Goal: Find specific page/section: Find specific page/section

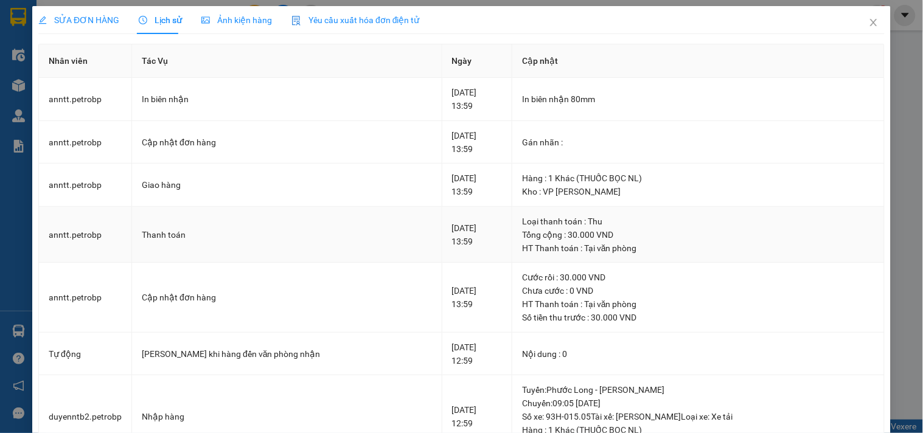
scroll to position [135, 0]
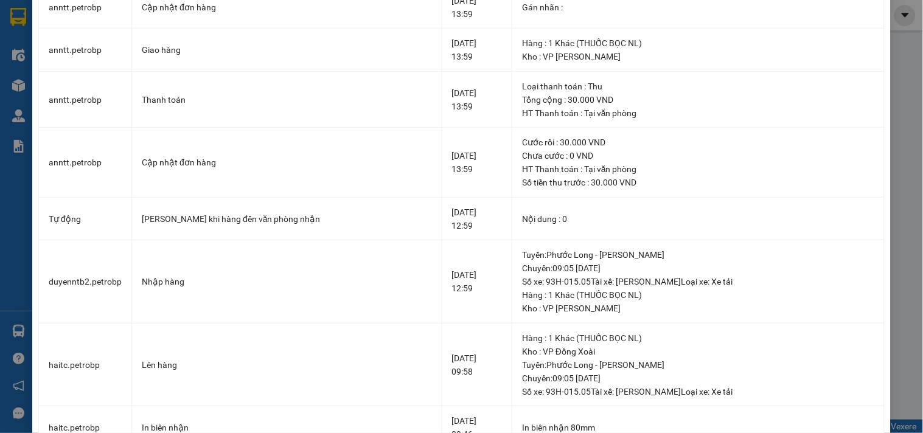
click at [911, 83] on div "SỬA ĐƠN HÀNG Lịch sử Ảnh kiện hàng Yêu cầu xuất hóa đơn điện tử Total Paid Fee …" at bounding box center [461, 216] width 923 height 433
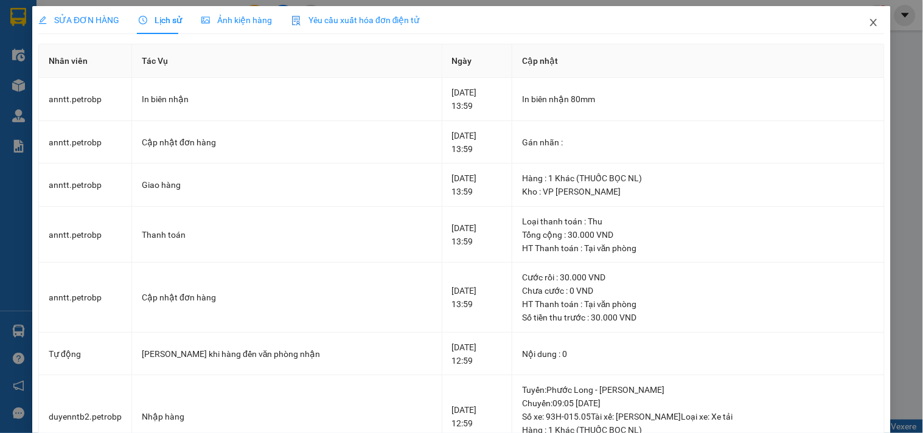
click at [871, 21] on icon "close" at bounding box center [874, 22] width 7 height 7
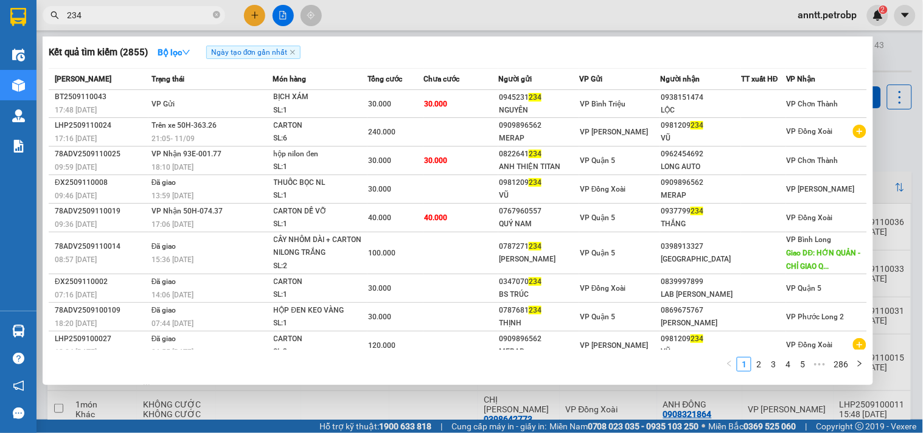
click at [217, 15] on icon "close-circle" at bounding box center [216, 14] width 7 height 7
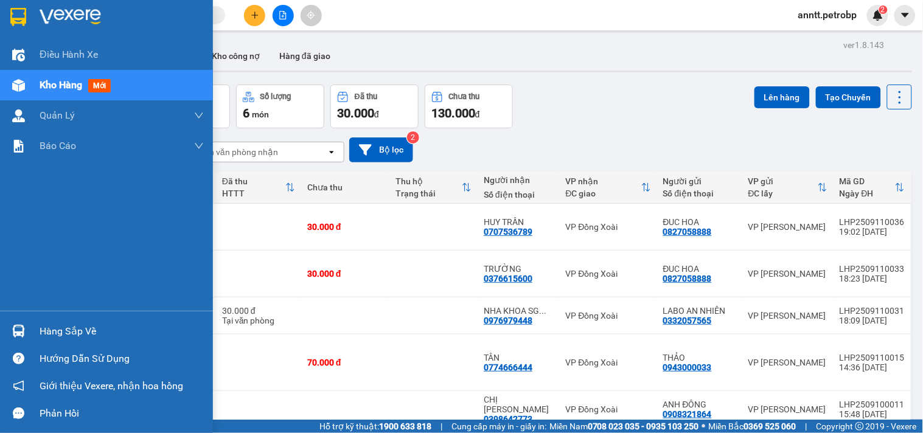
click at [19, 23] on img at bounding box center [18, 17] width 16 height 18
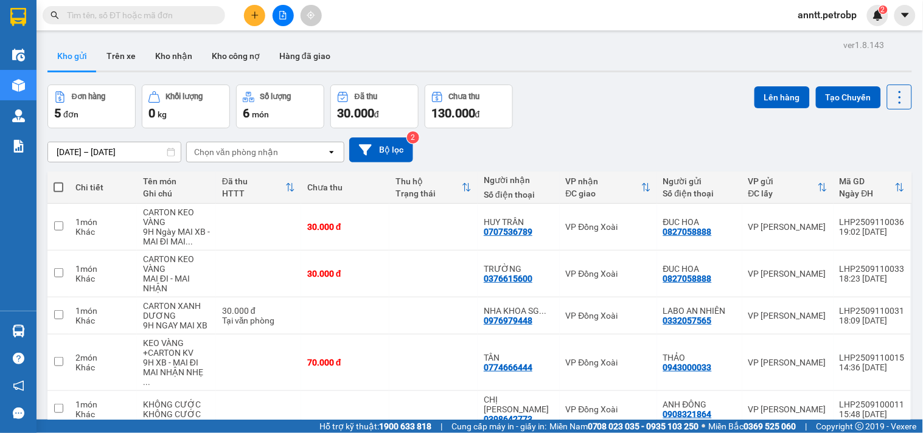
scroll to position [56, 0]
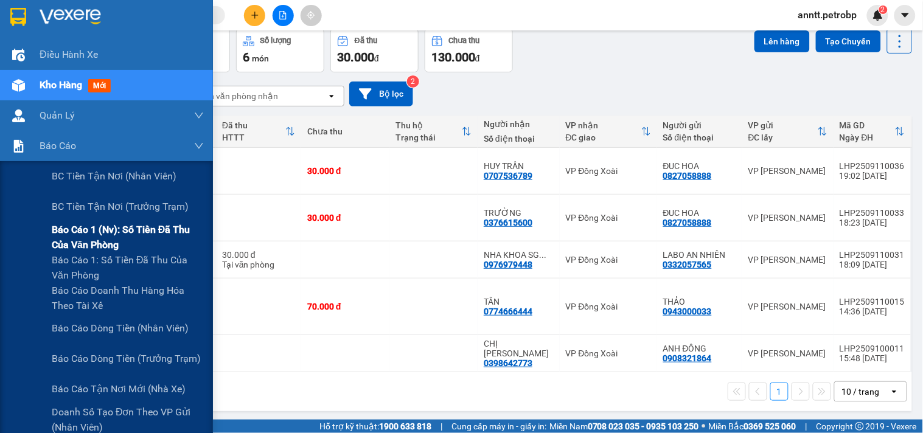
click at [88, 238] on span "Báo cáo 1 (nv): Số tiền đã thu của văn phòng" at bounding box center [128, 237] width 152 height 30
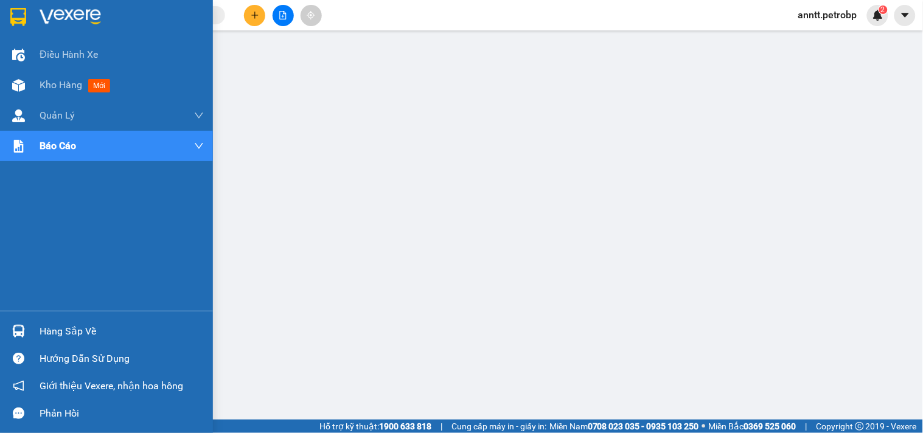
click at [19, 21] on img at bounding box center [18, 17] width 16 height 18
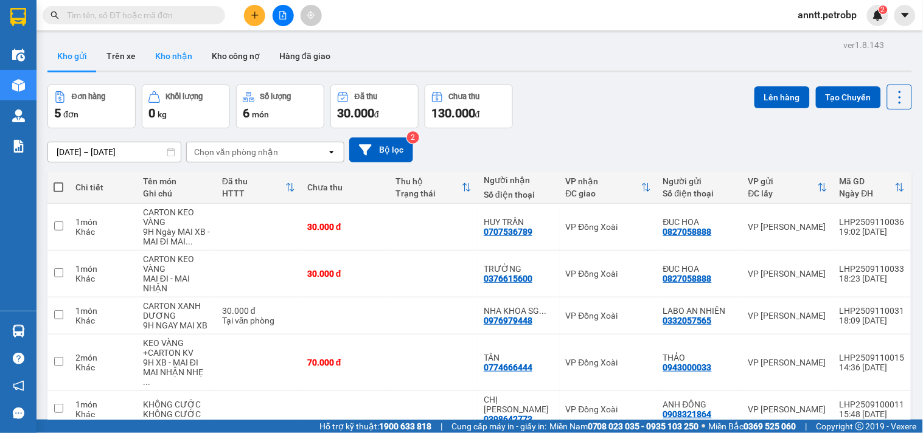
click at [173, 56] on button "Kho nhận" at bounding box center [173, 55] width 57 height 29
